Goal: Navigation & Orientation: Find specific page/section

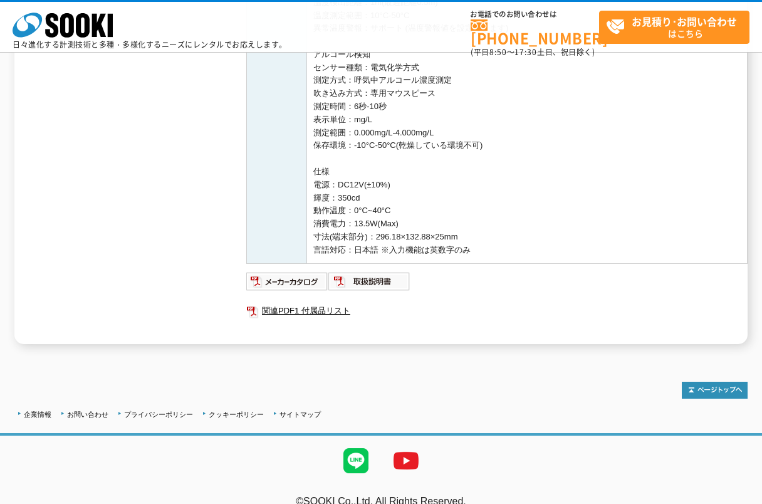
scroll to position [582, 0]
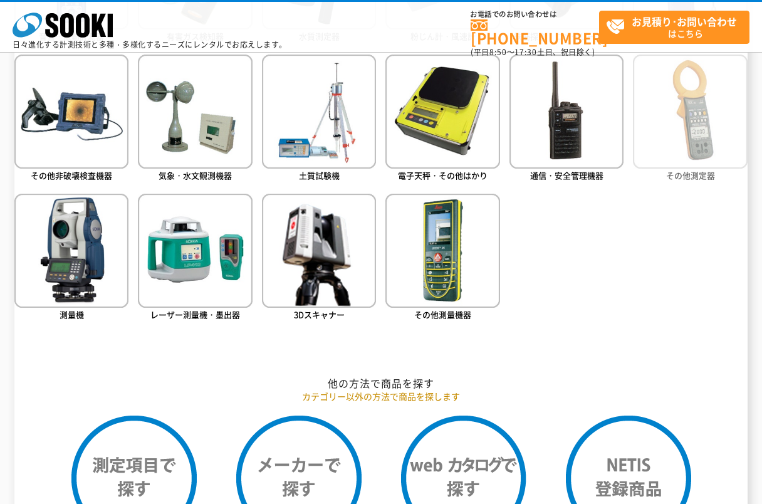
scroll to position [564, 0]
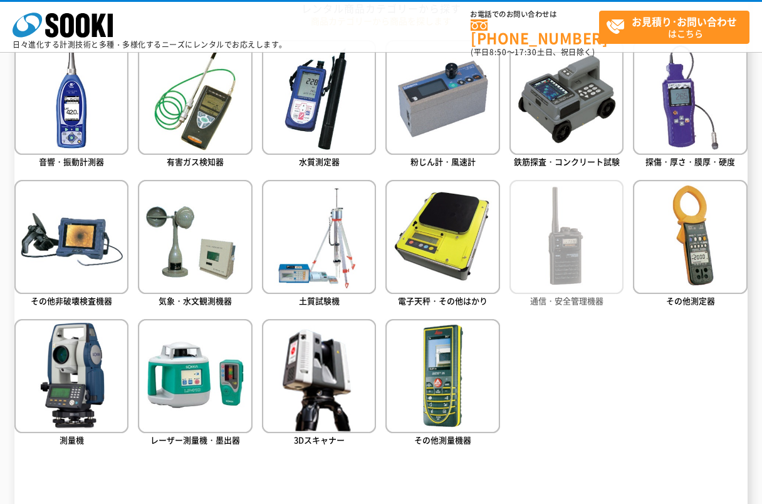
click at [562, 271] on img at bounding box center [567, 237] width 114 height 114
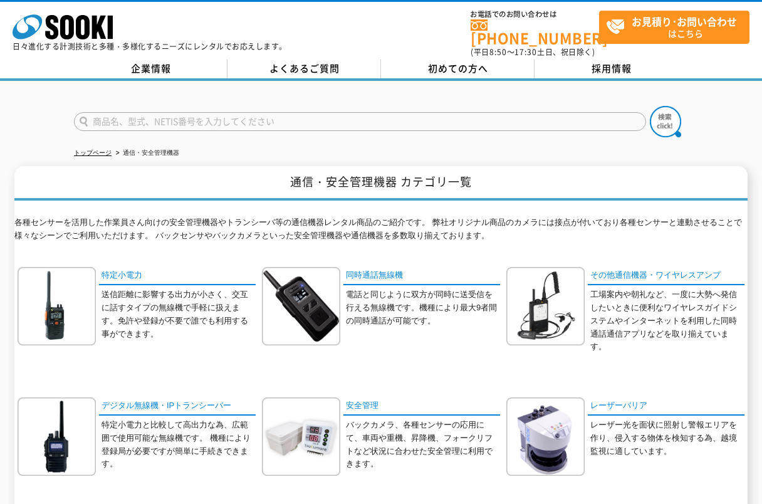
scroll to position [196, 0]
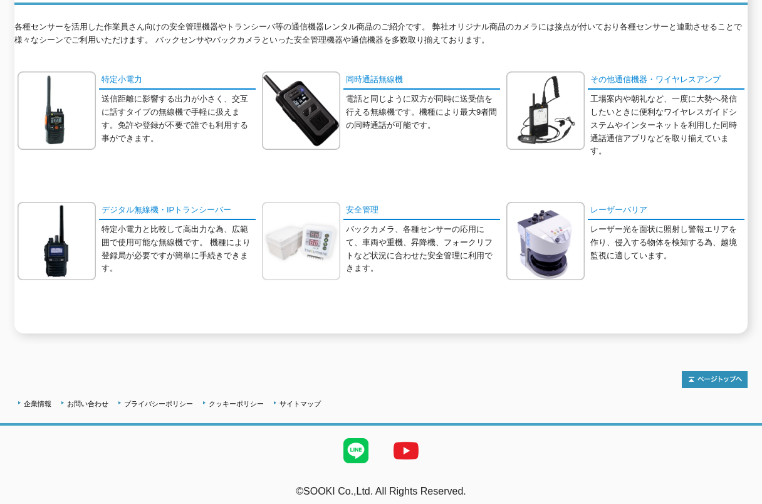
click at [310, 225] on img at bounding box center [301, 241] width 78 height 78
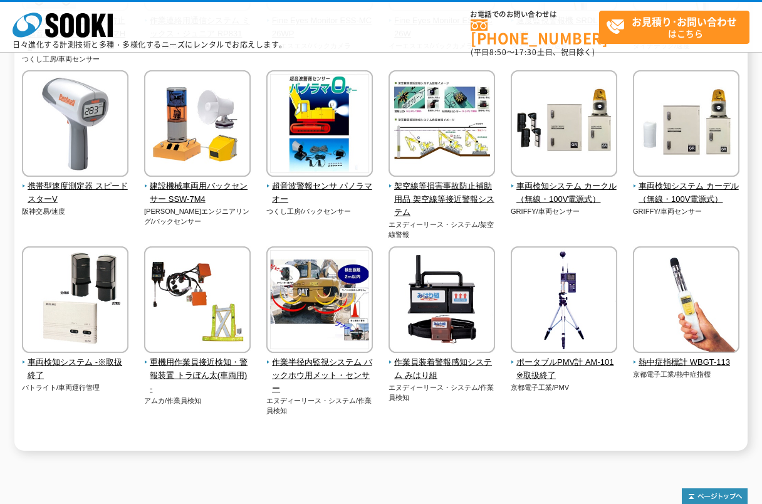
scroll to position [2598, 0]
